Goal: Information Seeking & Learning: Learn about a topic

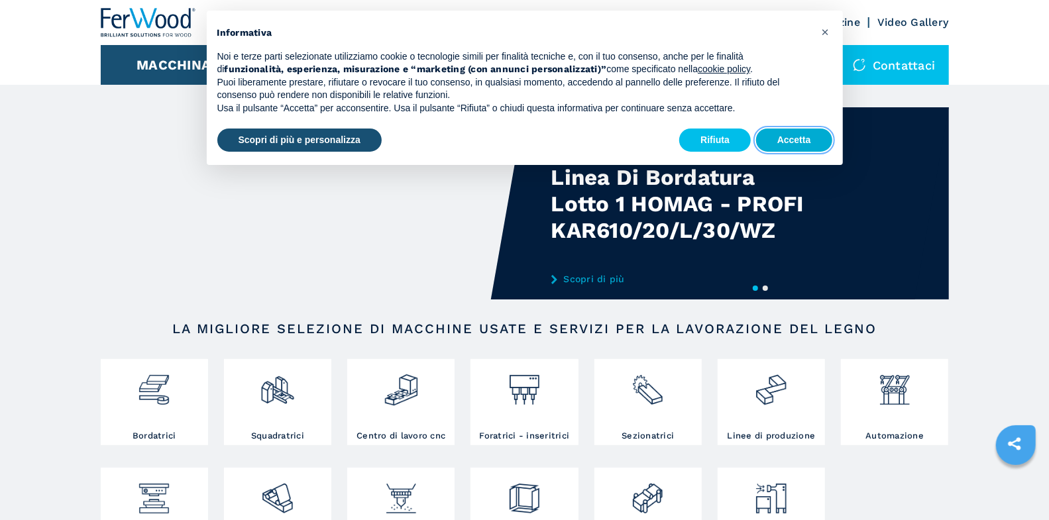
click at [814, 143] on button "Accetta" at bounding box center [794, 141] width 76 height 24
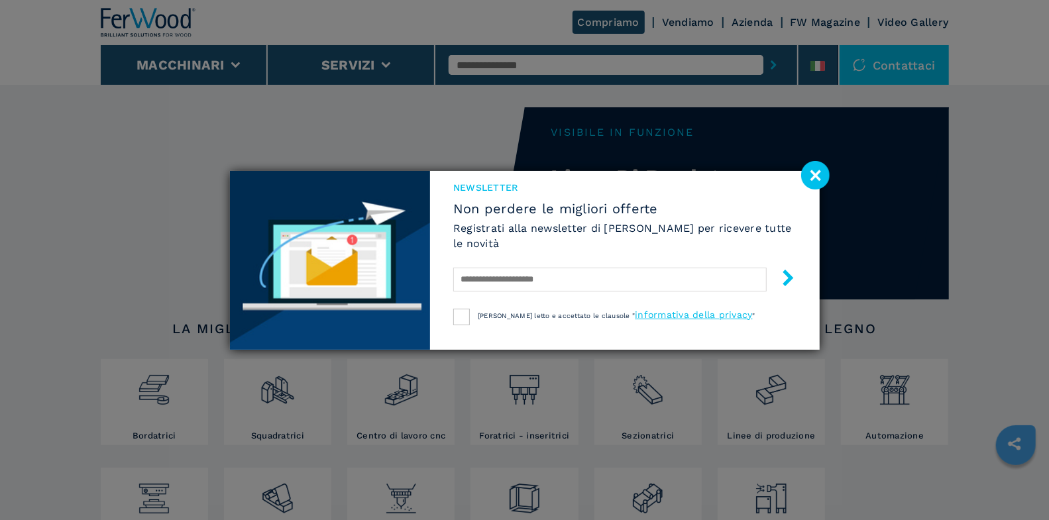
click at [809, 175] on image at bounding box center [816, 175] width 29 height 29
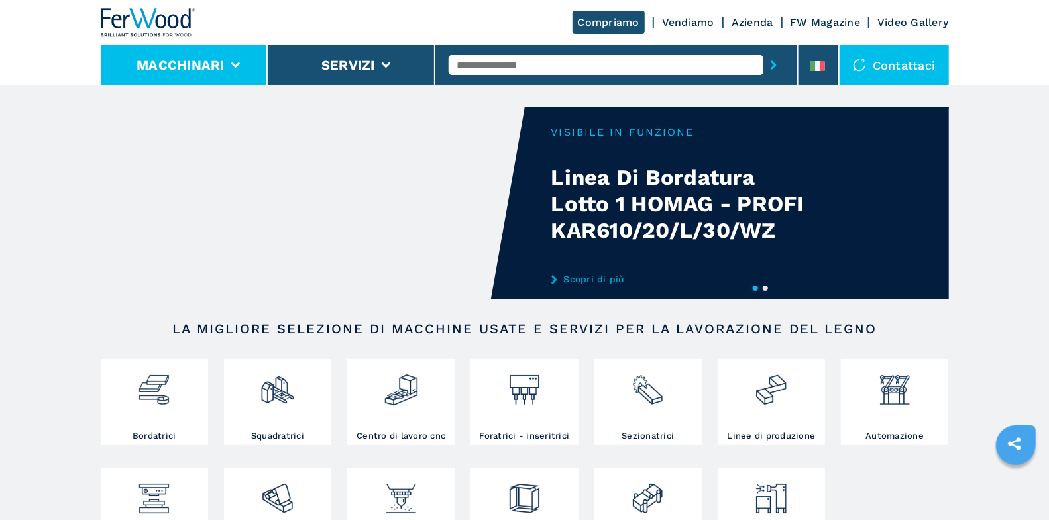
click at [216, 68] on button "Macchinari" at bounding box center [181, 65] width 88 height 16
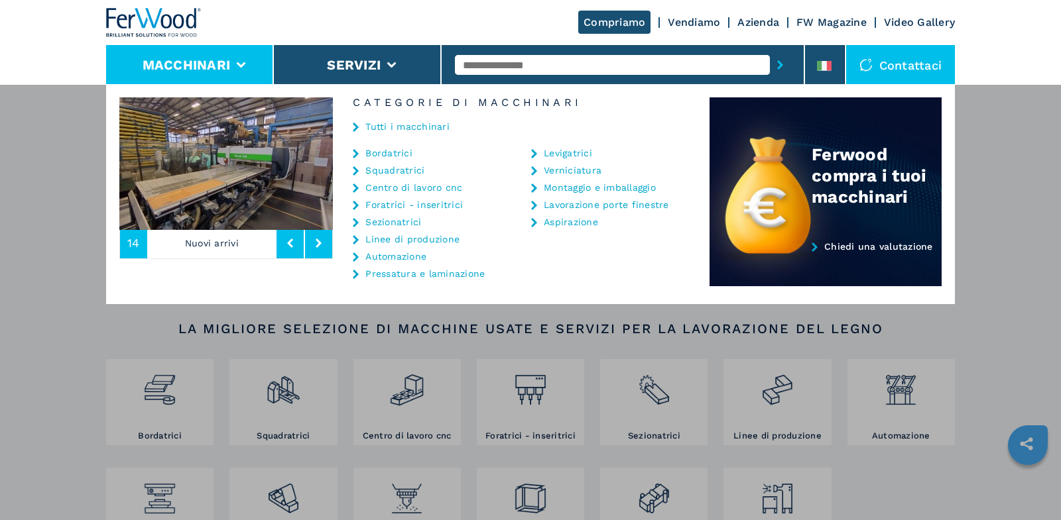
click at [392, 127] on link "Tutti i macchinari" at bounding box center [407, 126] width 84 height 9
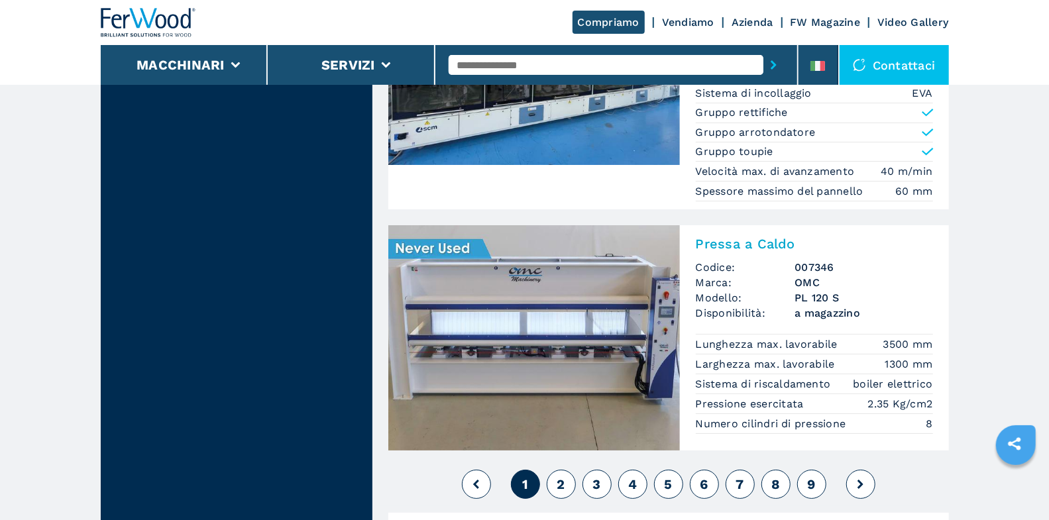
scroll to position [2974, 0]
click at [558, 477] on span "2" at bounding box center [561, 485] width 8 height 16
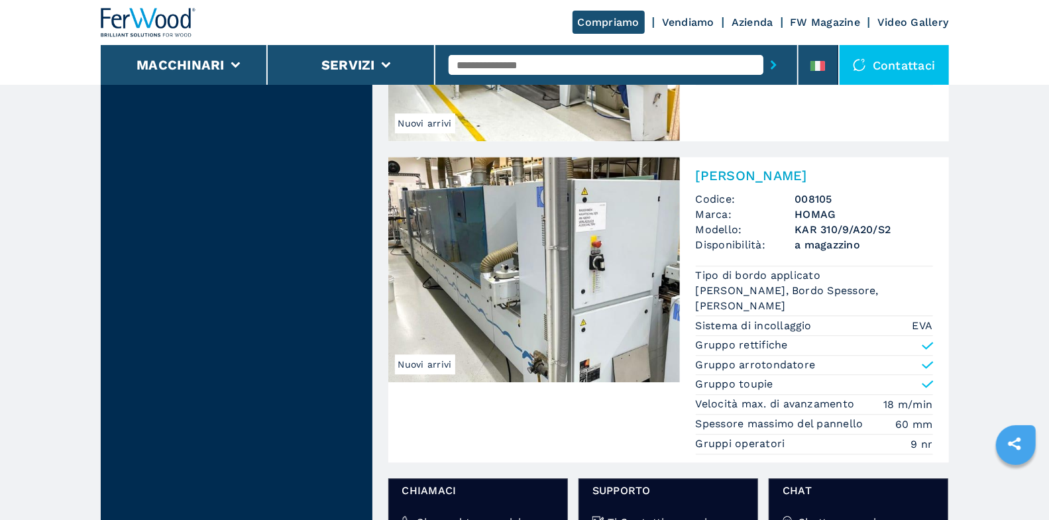
scroll to position [1962, 0]
click at [802, 180] on h2 "[PERSON_NAME]" at bounding box center [814, 176] width 237 height 16
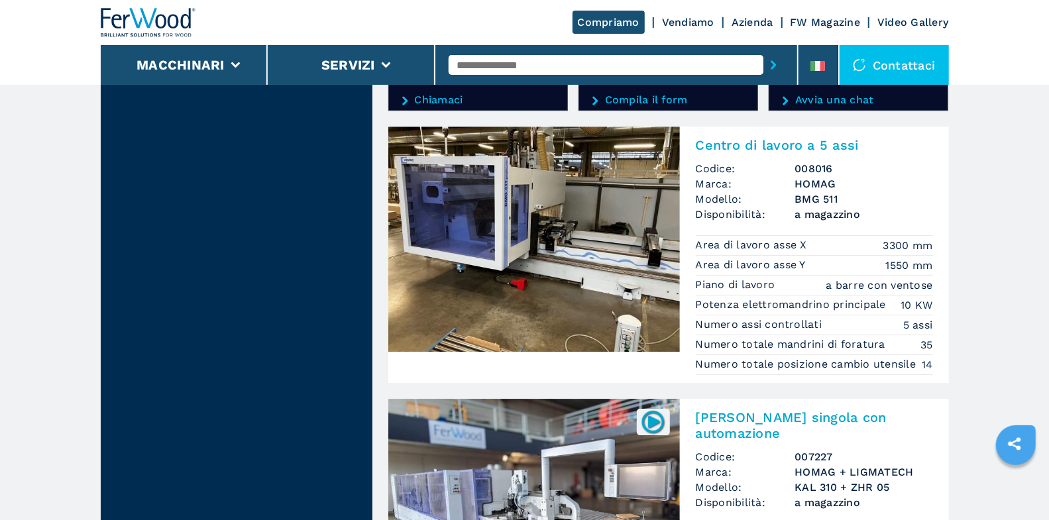
scroll to position [2415, 0]
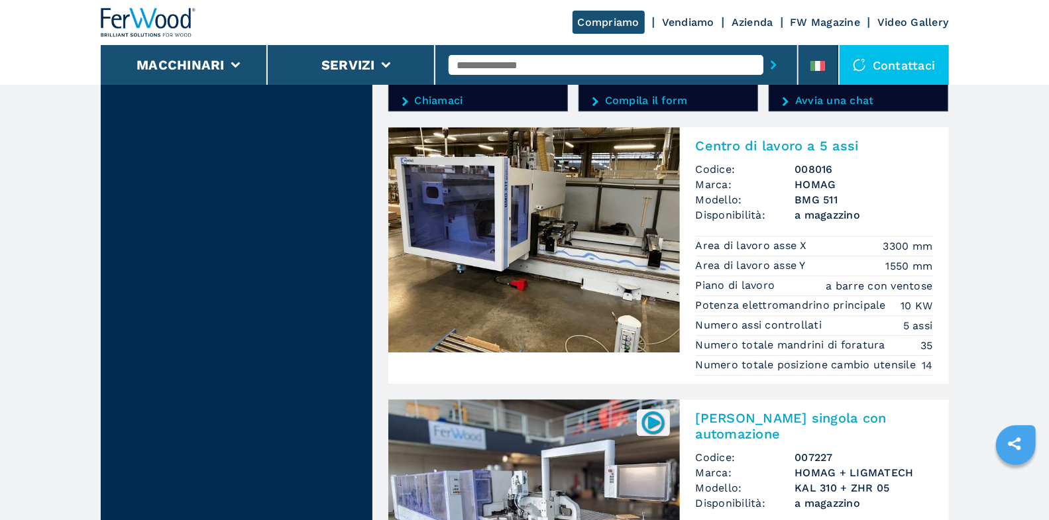
click at [799, 133] on div "Centro di lavoro a 5 assi Codice: 008016 Marca: HOMAG Modello: BMG 511 Disponib…" at bounding box center [814, 255] width 269 height 257
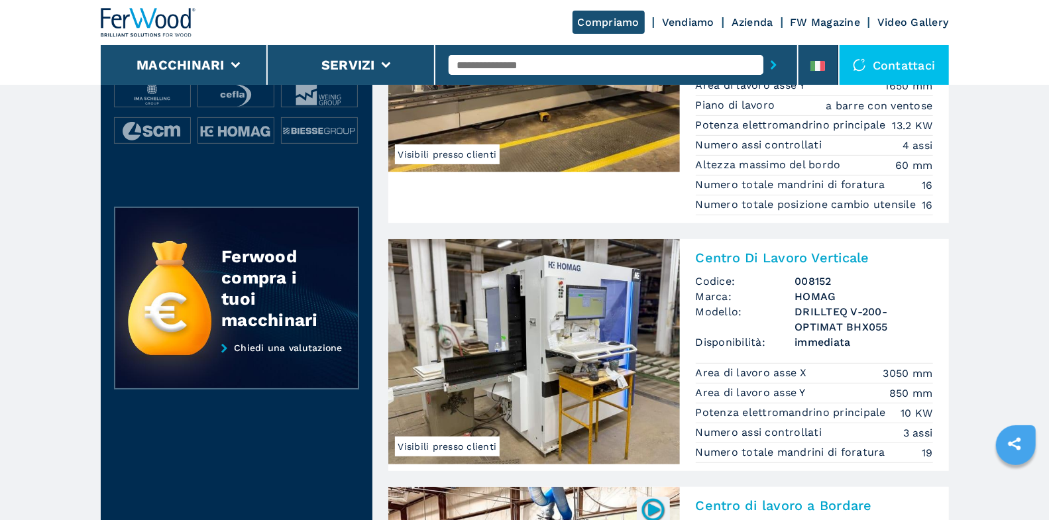
scroll to position [443, 0]
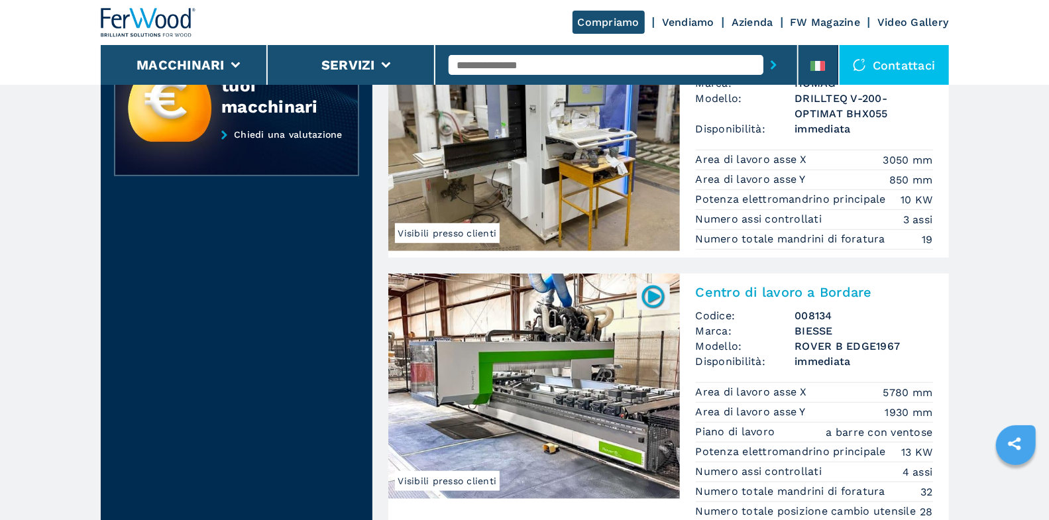
click at [534, 61] on input "text" at bounding box center [606, 65] width 315 height 20
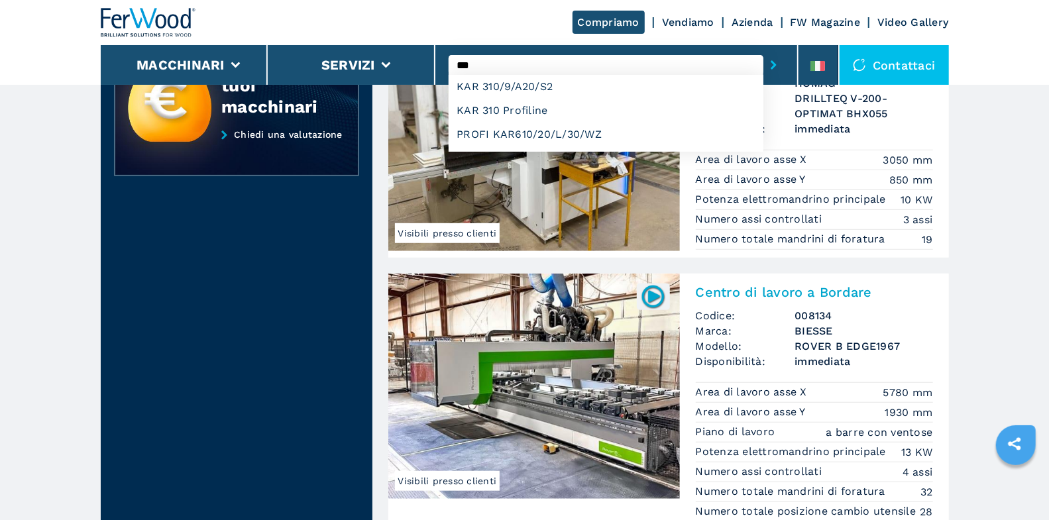
type input "***"
click at [764, 50] on button "submit-button" at bounding box center [774, 65] width 21 height 30
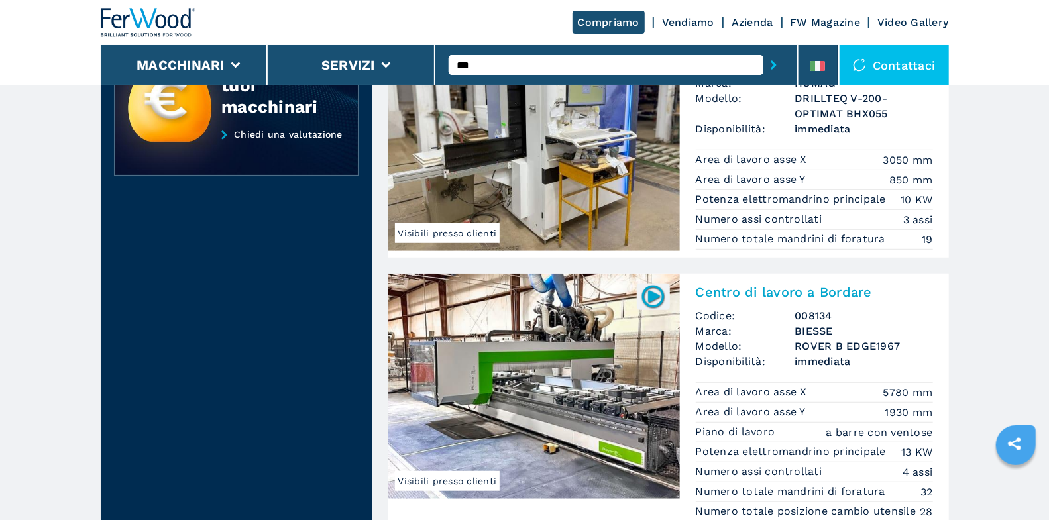
scroll to position [0, 0]
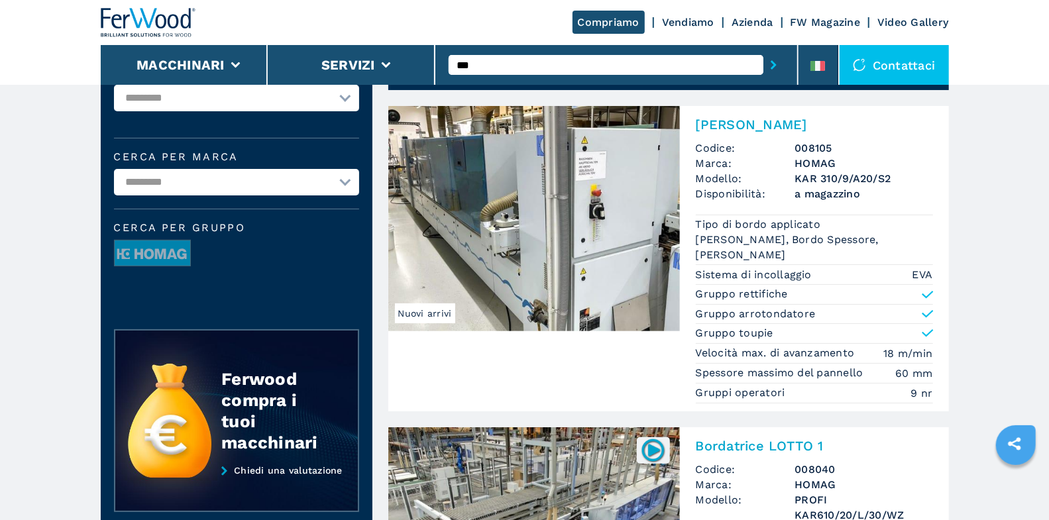
scroll to position [1, 0]
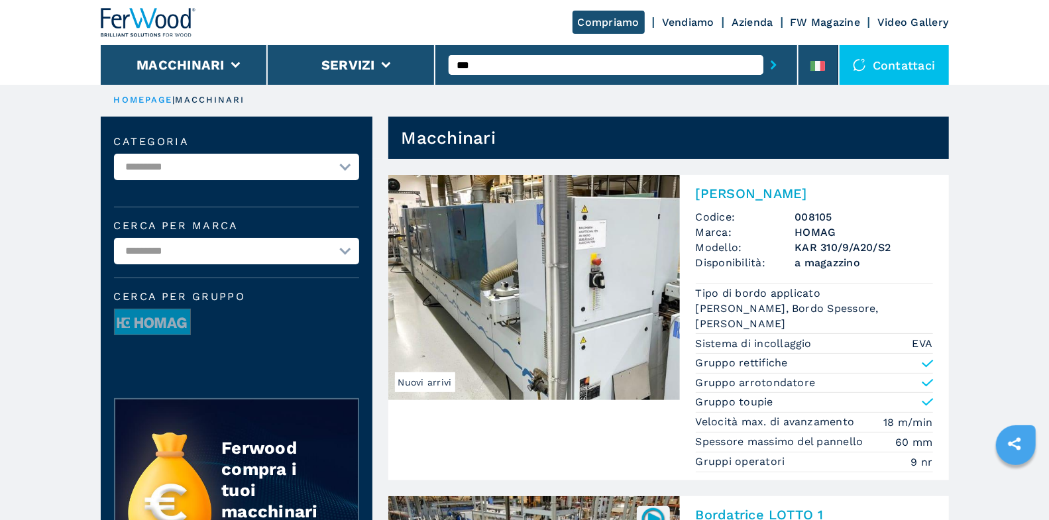
click at [781, 192] on h2 "[PERSON_NAME]" at bounding box center [814, 194] width 237 height 16
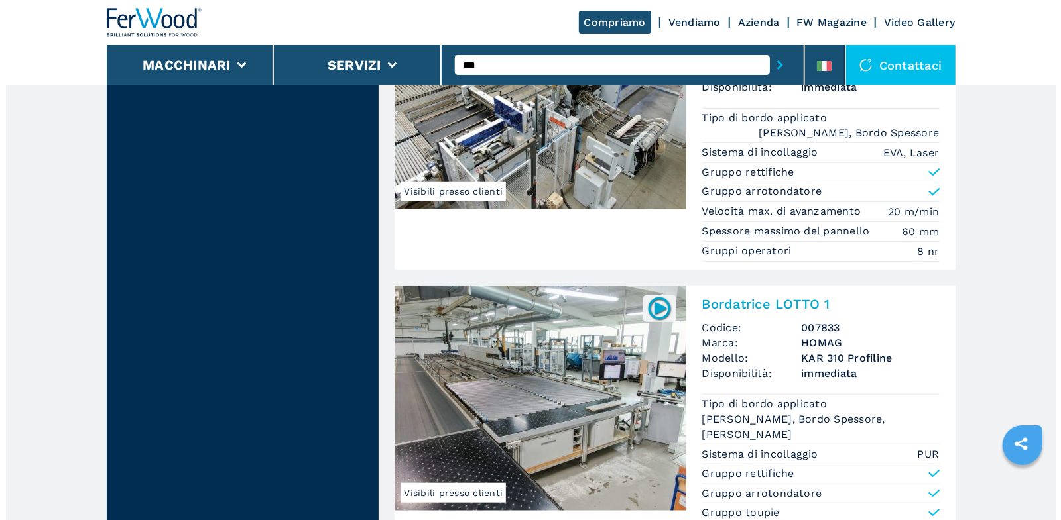
scroll to position [0, 0]
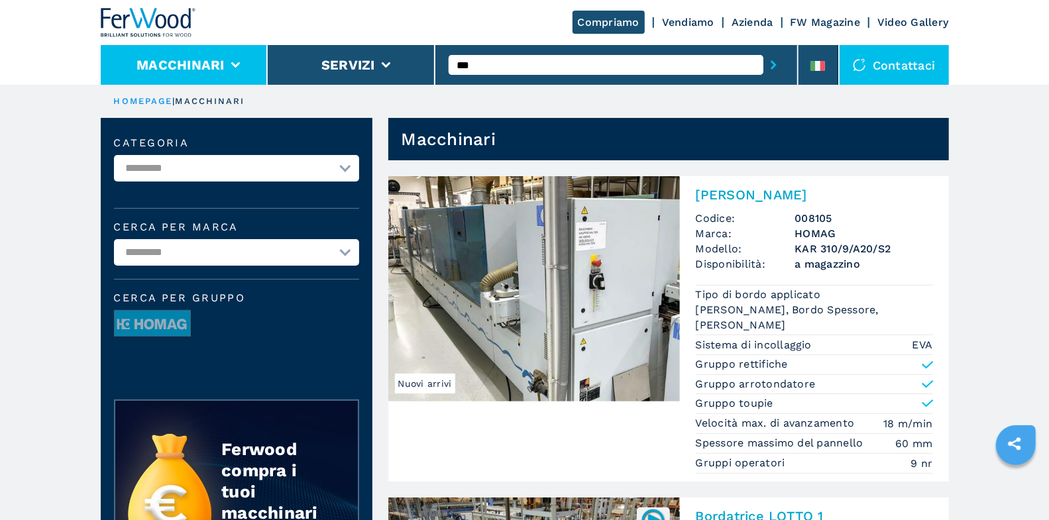
click at [237, 67] on icon at bounding box center [235, 65] width 9 height 6
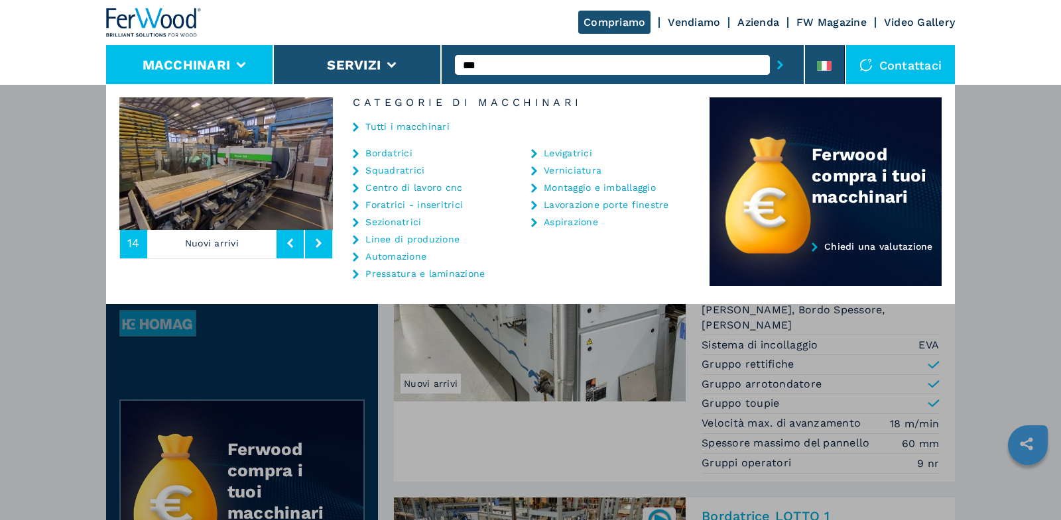
click at [402, 152] on link "Bordatrici" at bounding box center [388, 153] width 47 height 9
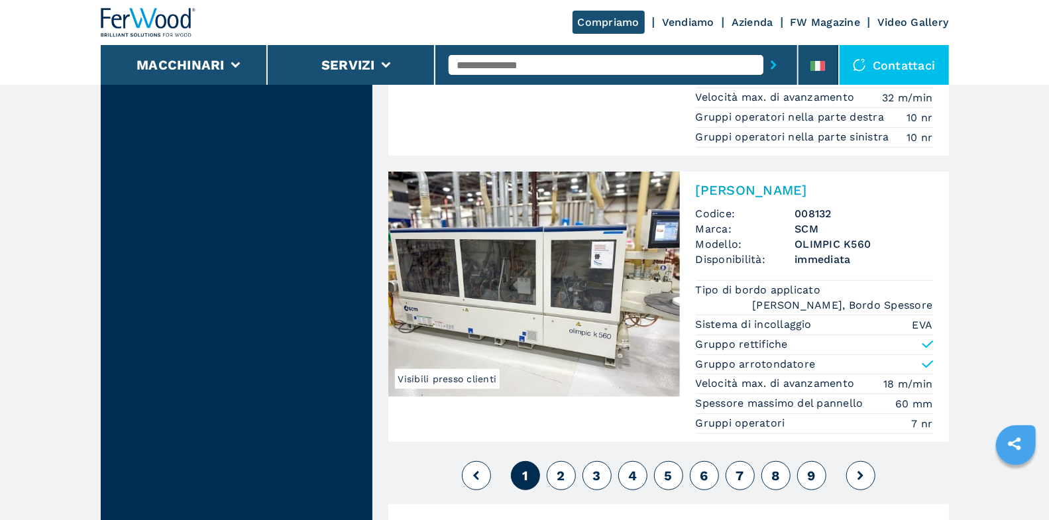
scroll to position [3406, 0]
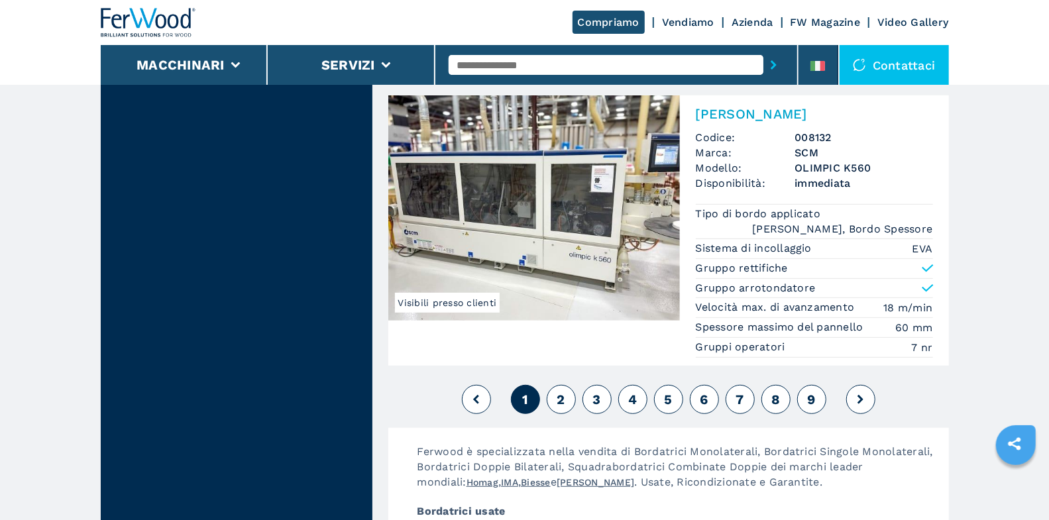
click at [561, 385] on button "2" at bounding box center [561, 399] width 29 height 29
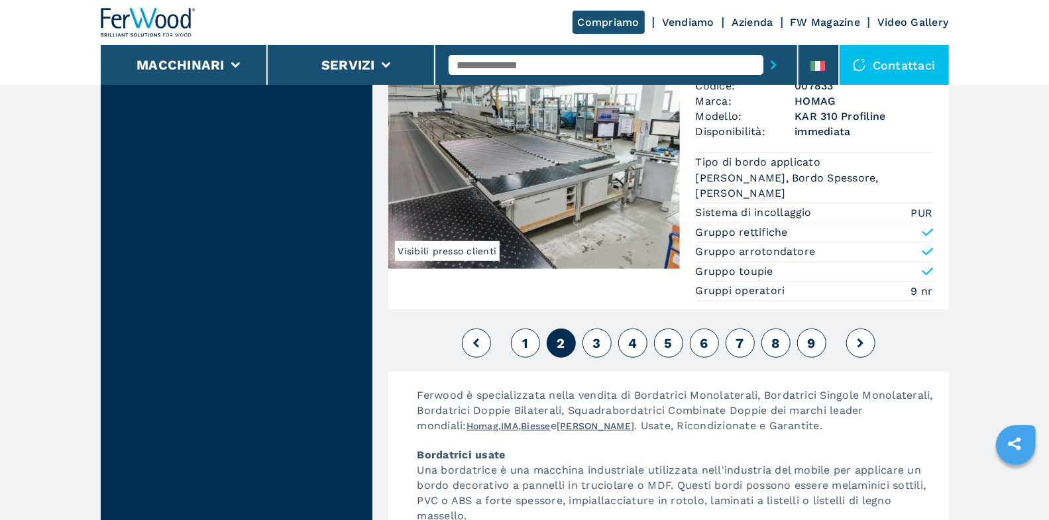
scroll to position [3582, 0]
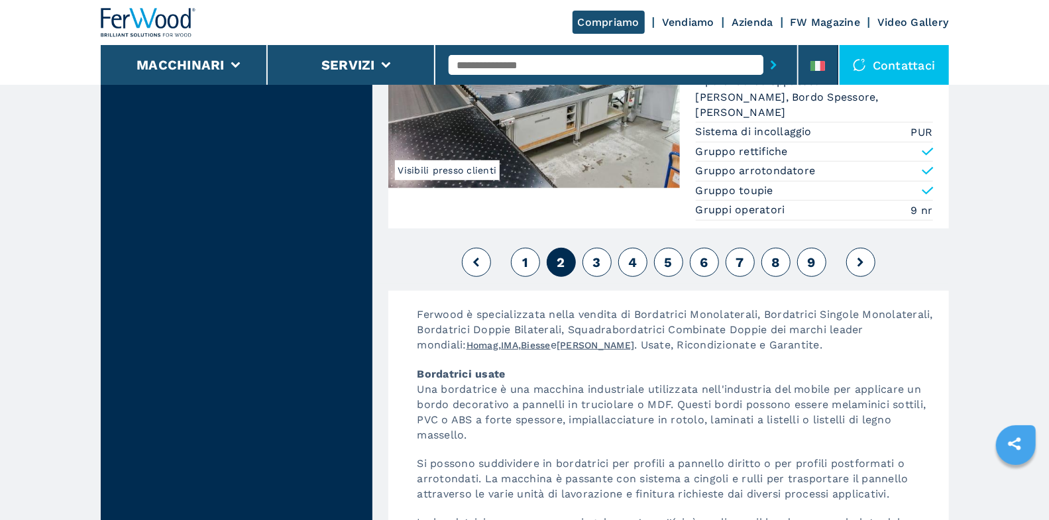
click at [597, 255] on span "3" at bounding box center [597, 263] width 8 height 16
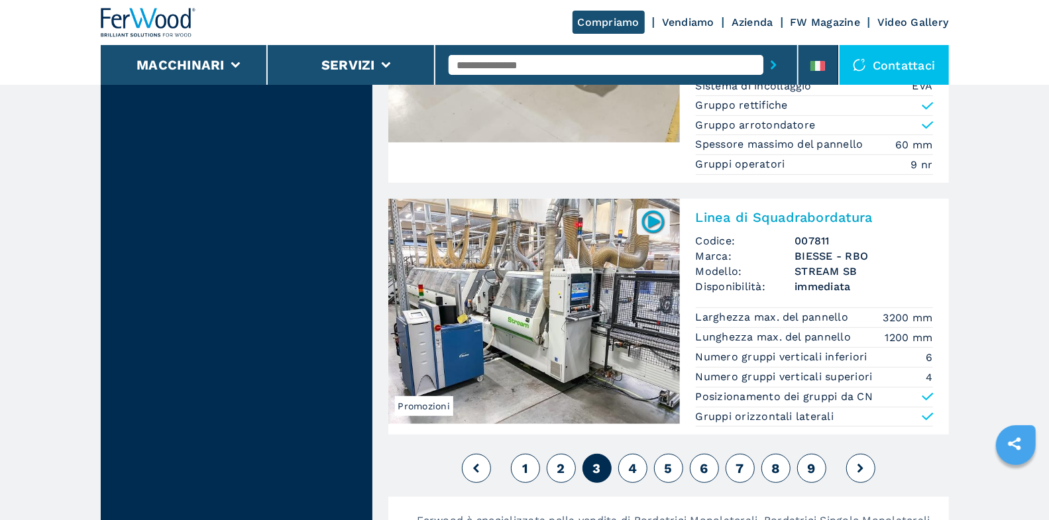
scroll to position [3534, 0]
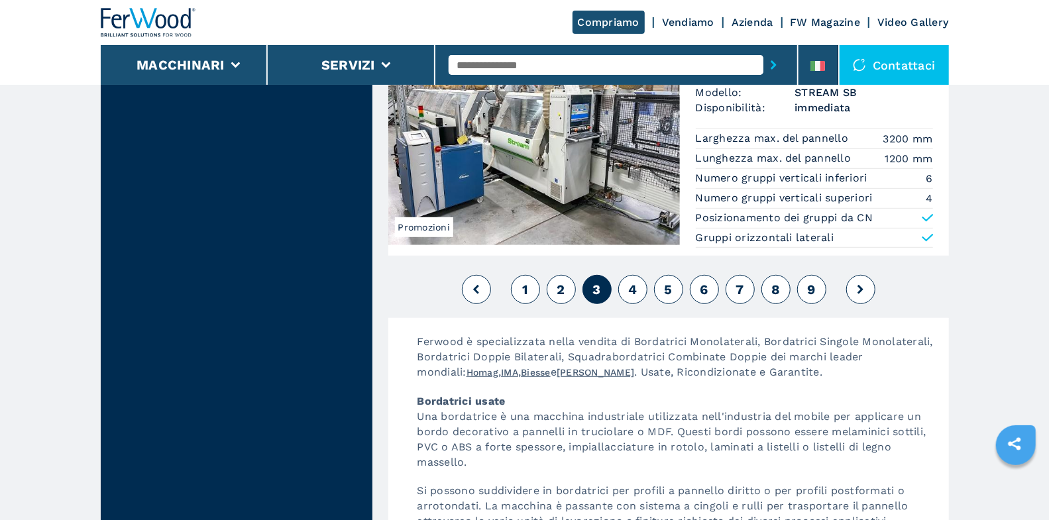
click at [637, 282] on span "4" at bounding box center [632, 290] width 9 height 16
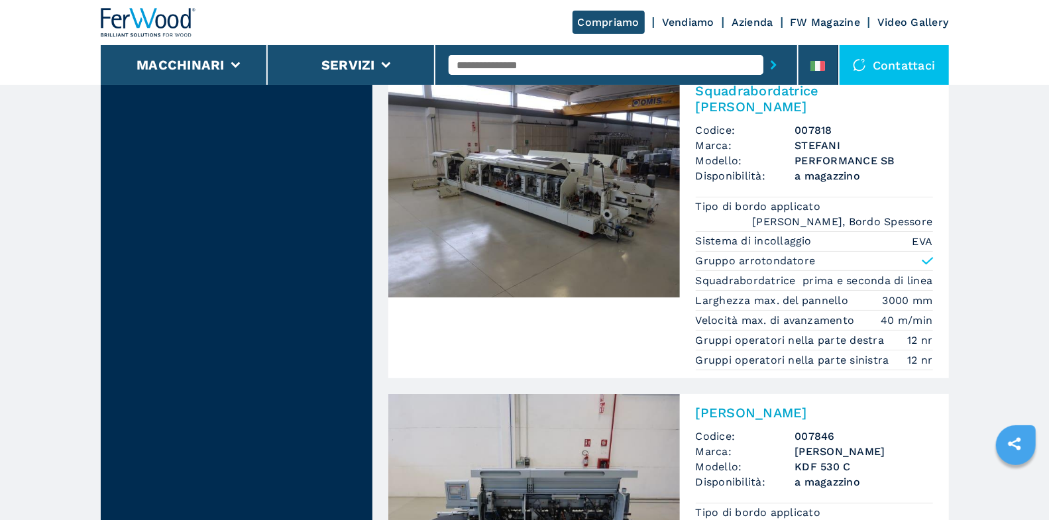
scroll to position [3412, 0]
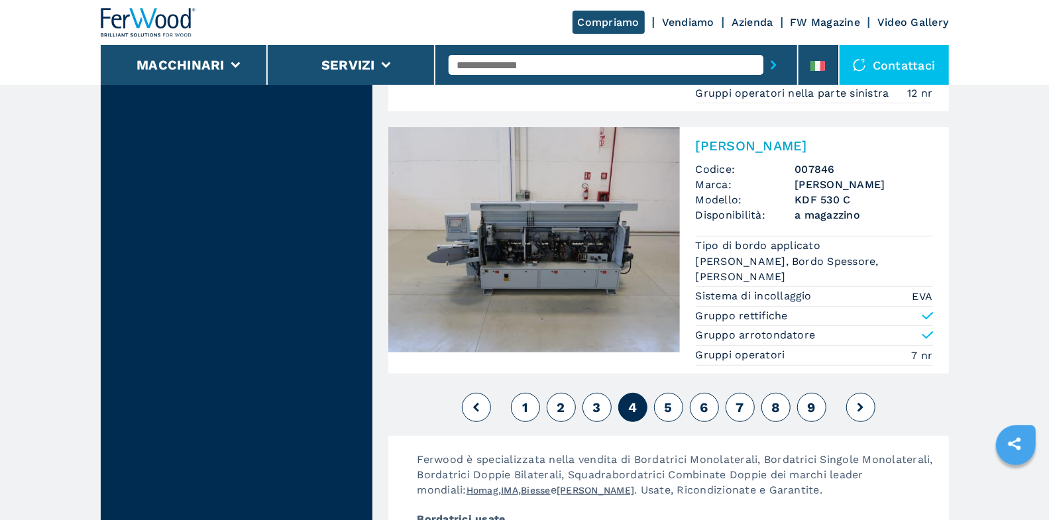
click at [678, 393] on button "5" at bounding box center [668, 407] width 29 height 29
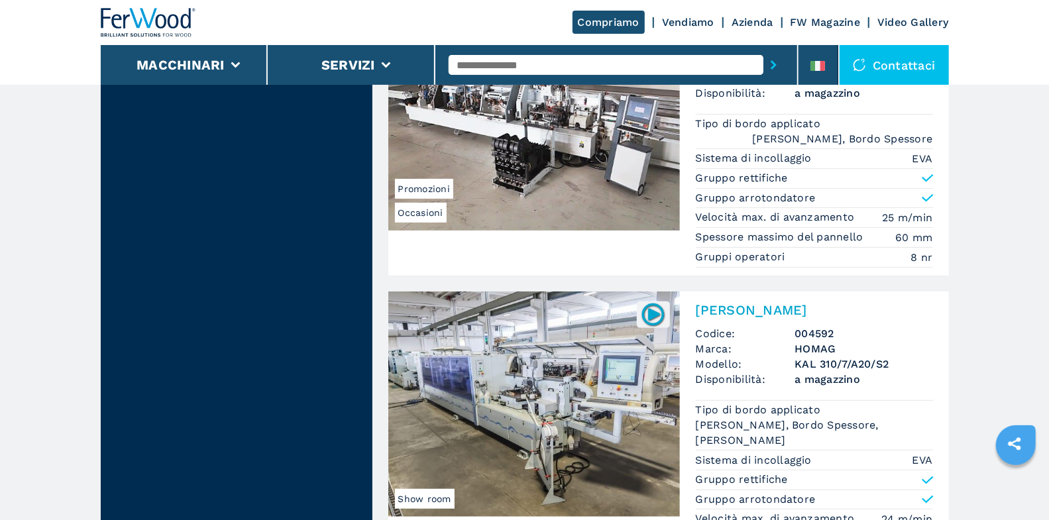
scroll to position [3290, 0]
